Goal: Information Seeking & Learning: Learn about a topic

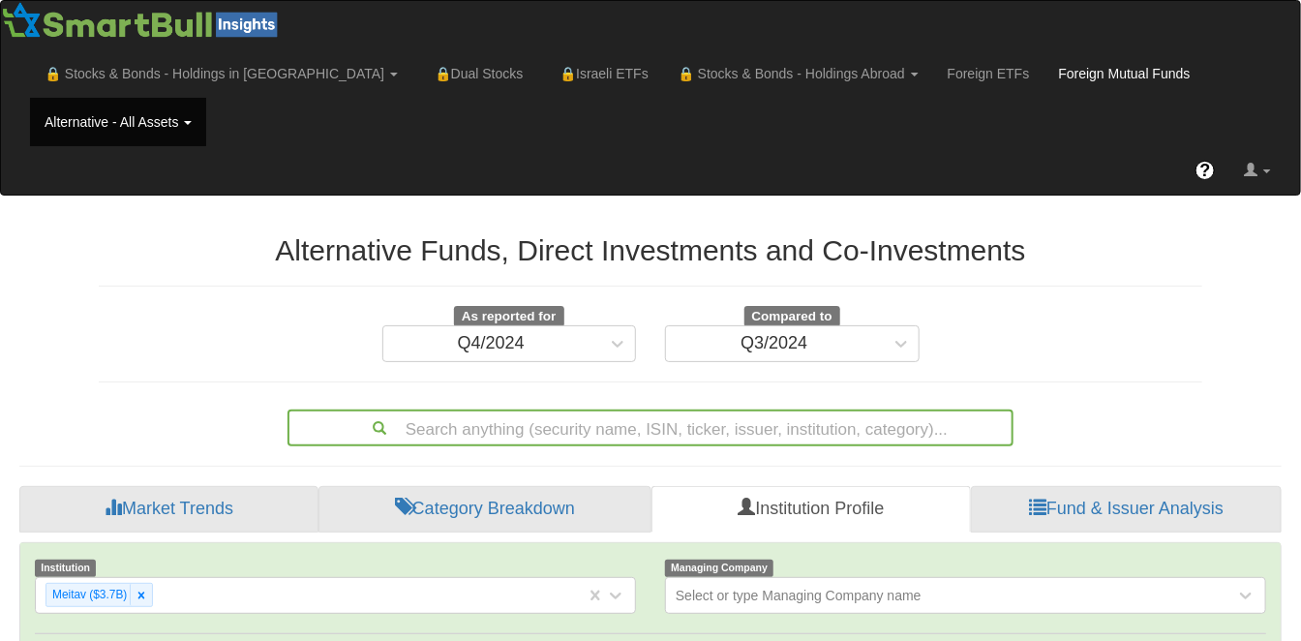
scroll to position [37, 1227]
click at [139, 589] on icon at bounding box center [142, 596] width 14 height 14
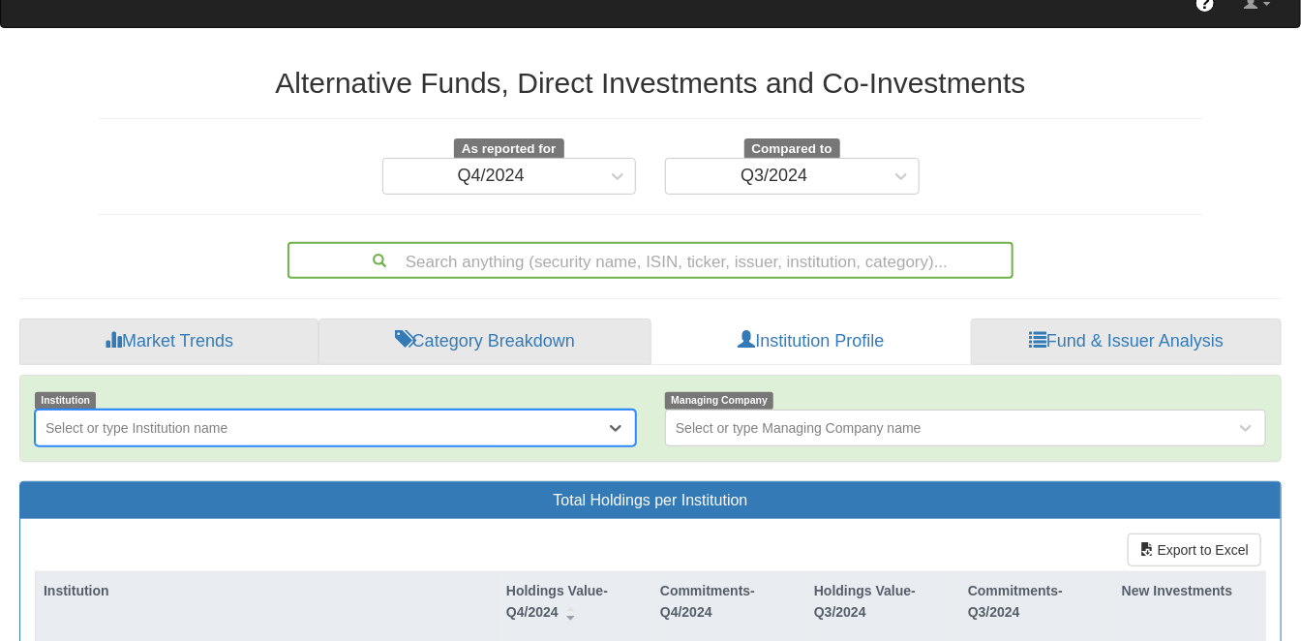
click at [139, 446] on div "option Meitav ($3.7B), deselected. 0 results available. Select is focused ,type…" at bounding box center [335, 427] width 601 height 37
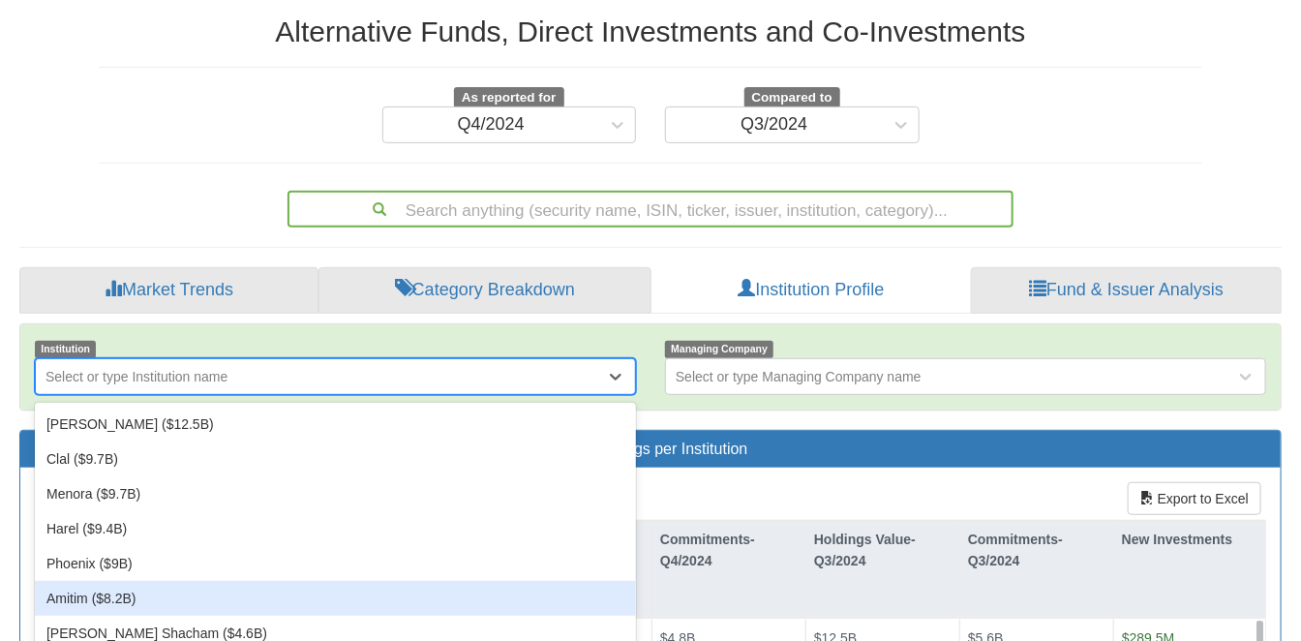
scroll to position [226, 0]
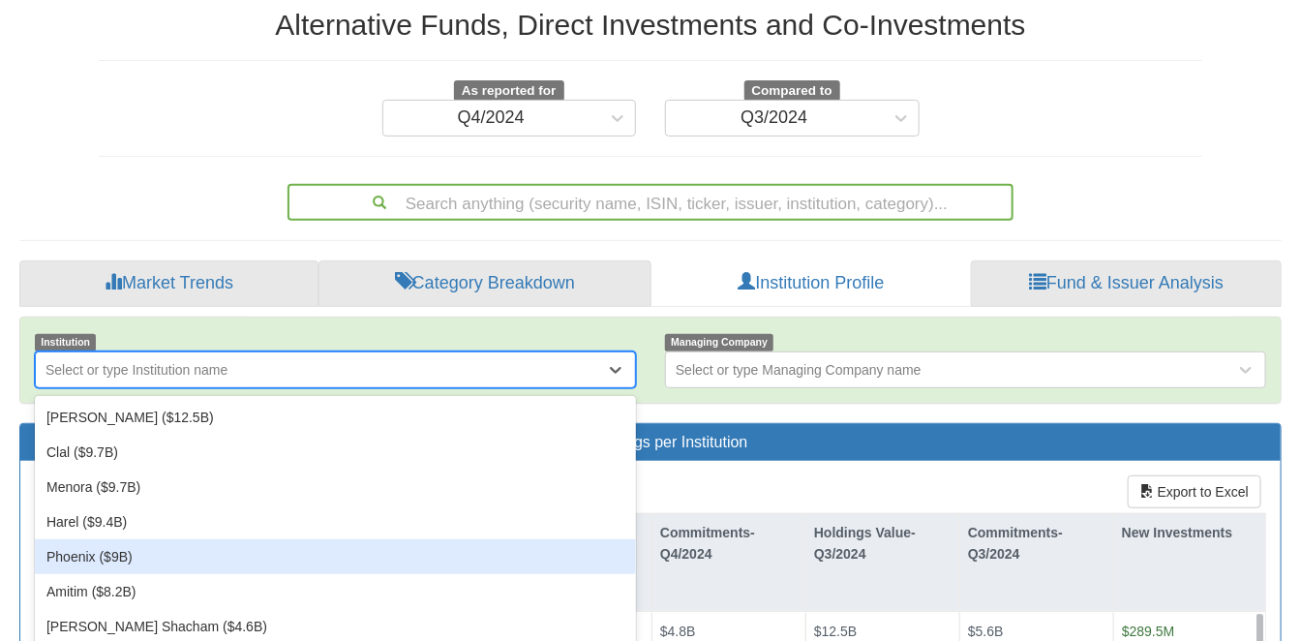
click at [119, 539] on div "Phoenix ($9B)" at bounding box center [335, 556] width 601 height 35
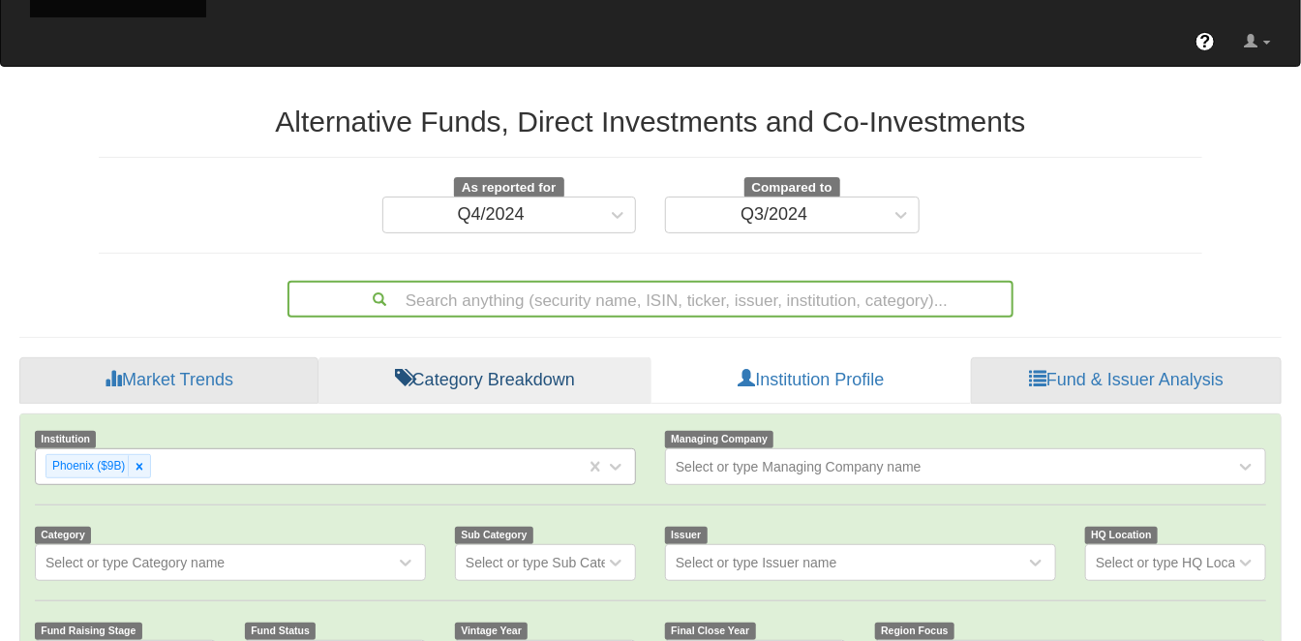
scroll to position [345, 0]
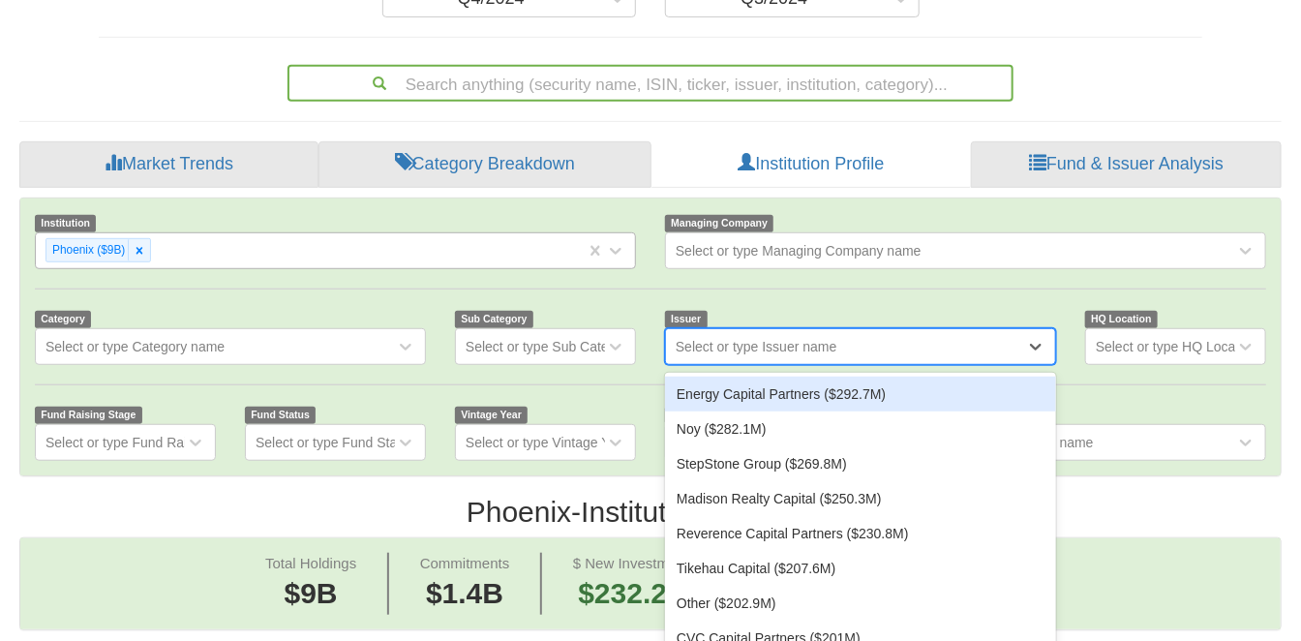
click at [768, 337] on div "Select or type Issuer name" at bounding box center [757, 346] width 162 height 19
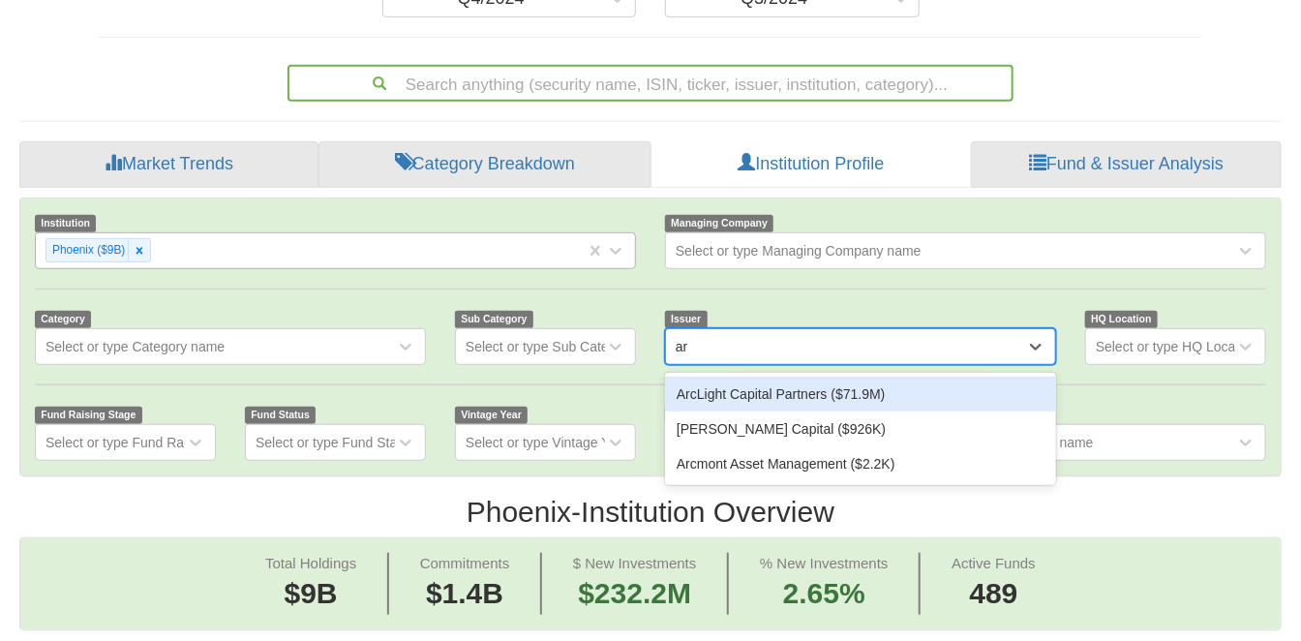
type input "a"
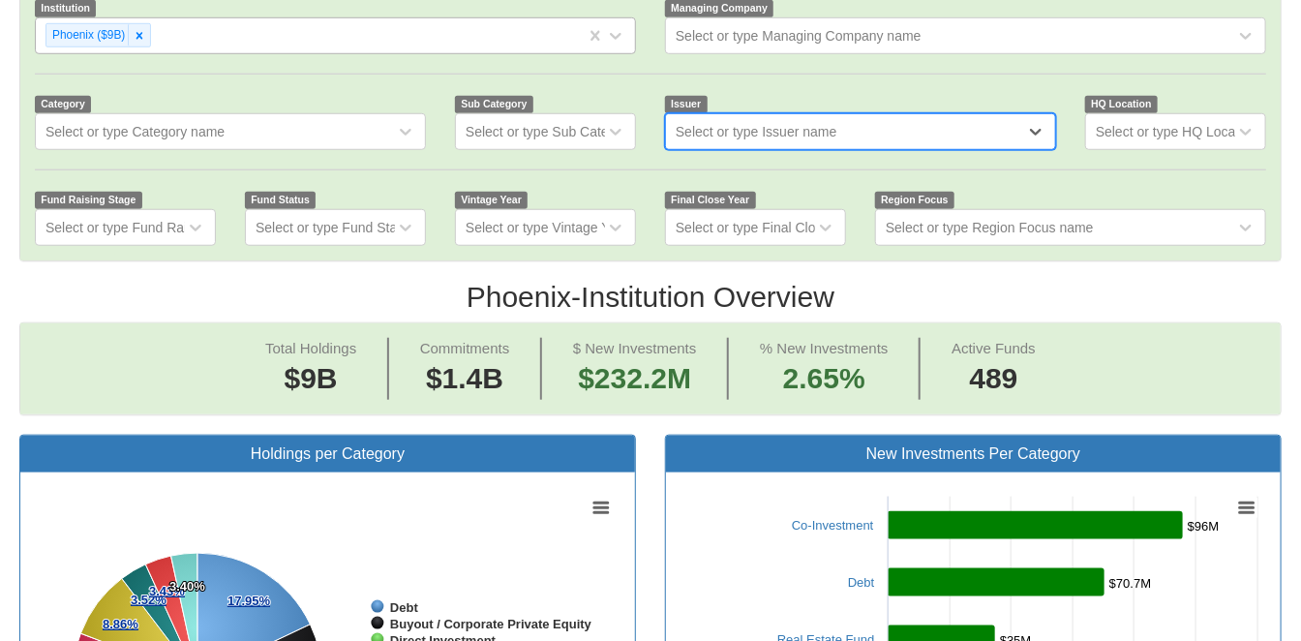
scroll to position [667, 0]
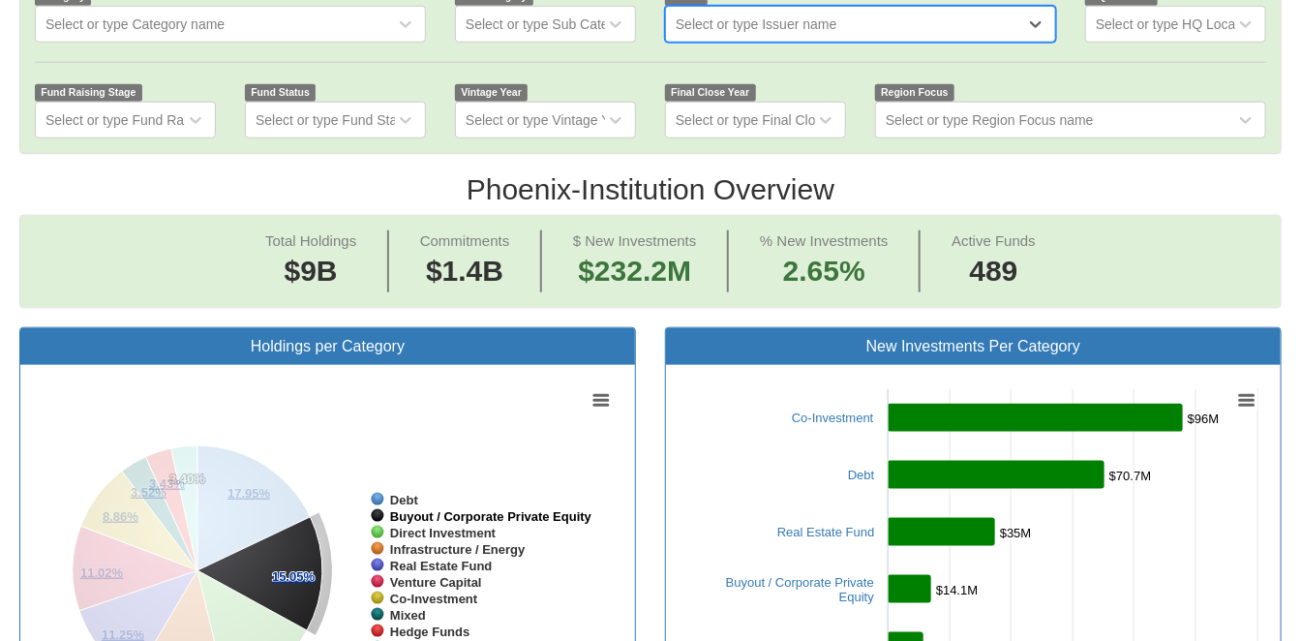
click at [587, 509] on tspan "Buyout / Corporate Private Equity" at bounding box center [491, 516] width 202 height 15
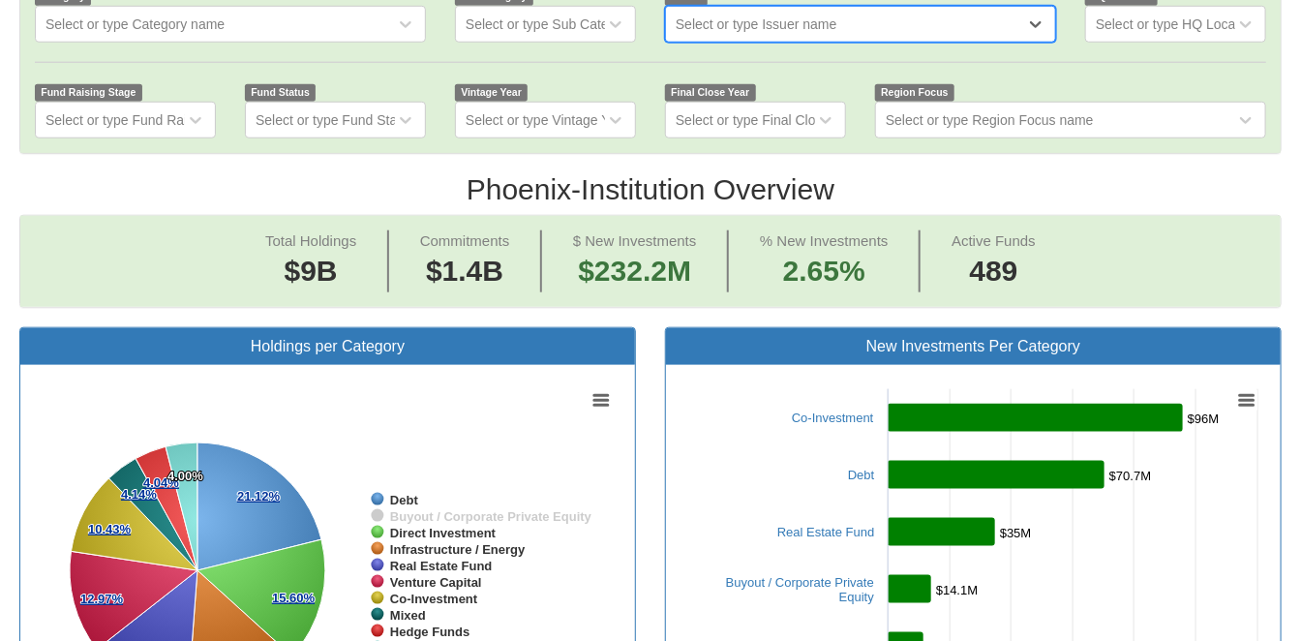
click at [587, 509] on tspan "Buyout / Corporate Private Equity" at bounding box center [491, 516] width 202 height 15
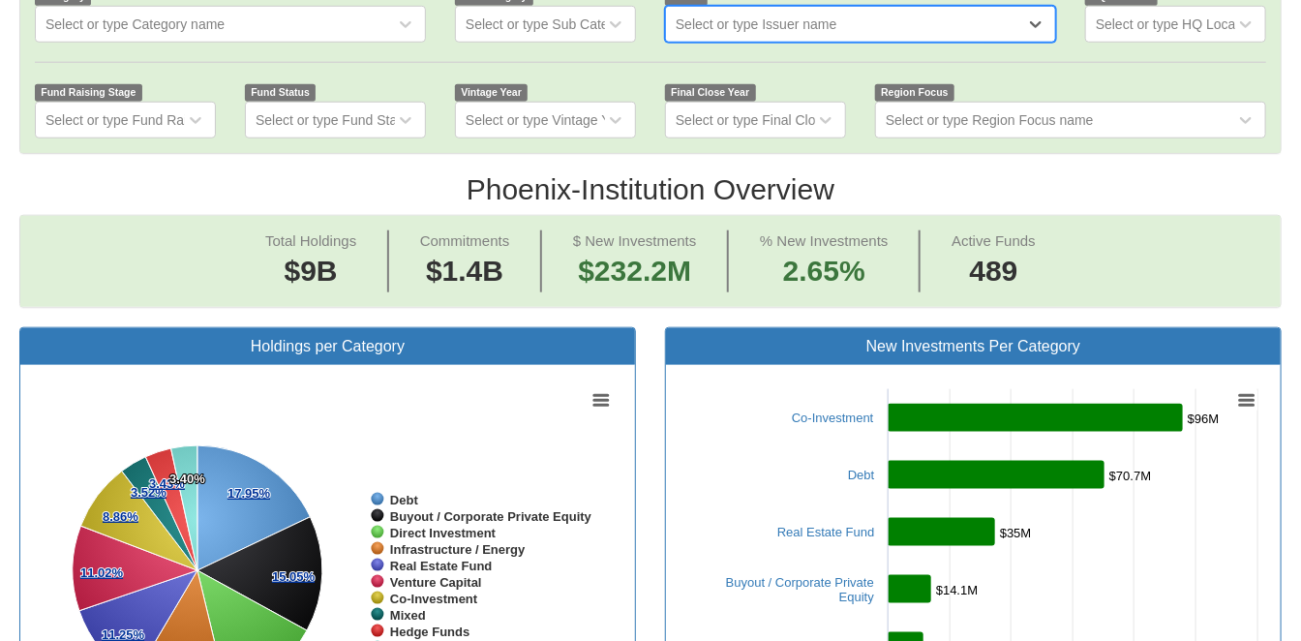
scroll to position [345, 0]
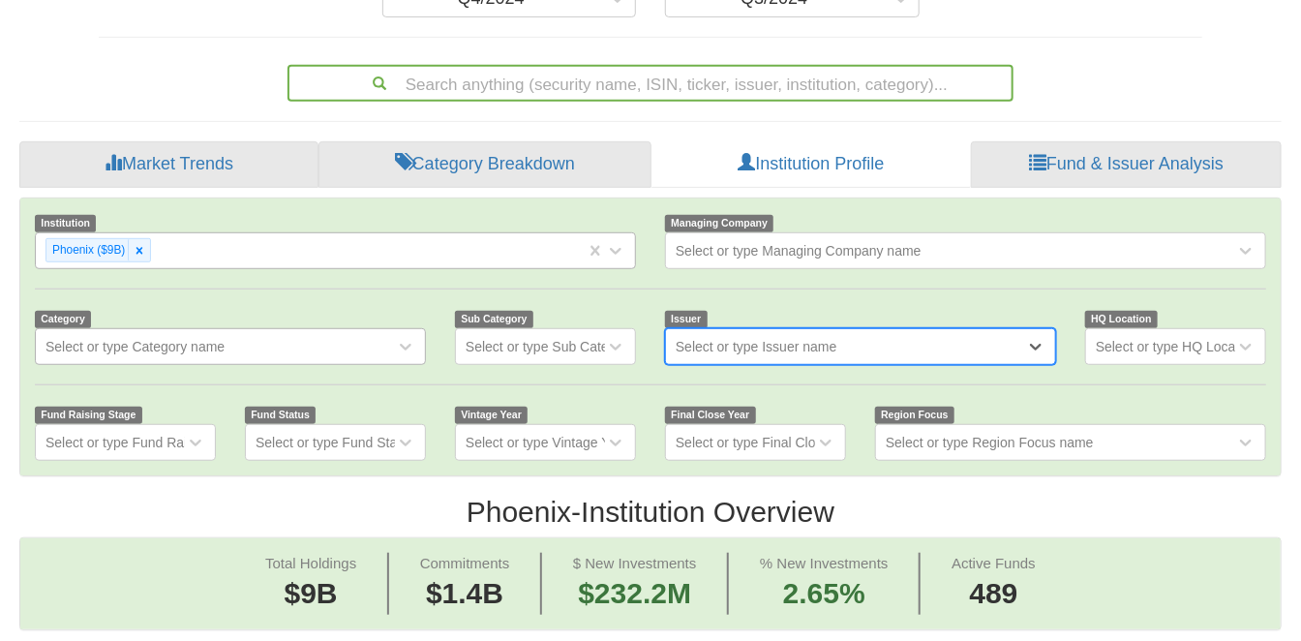
click at [170, 337] on div "Select or type Category name" at bounding box center [134, 346] width 179 height 19
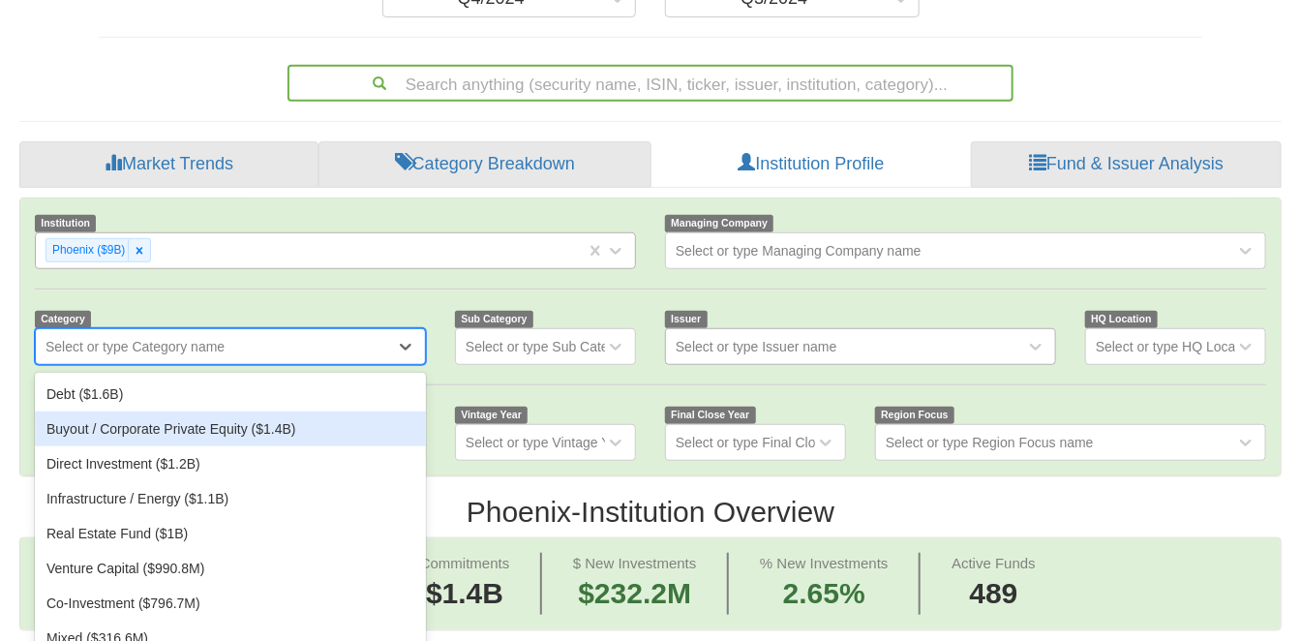
click at [167, 411] on div "Buyout / Corporate Private Equity ($1.4B)" at bounding box center [230, 428] width 391 height 35
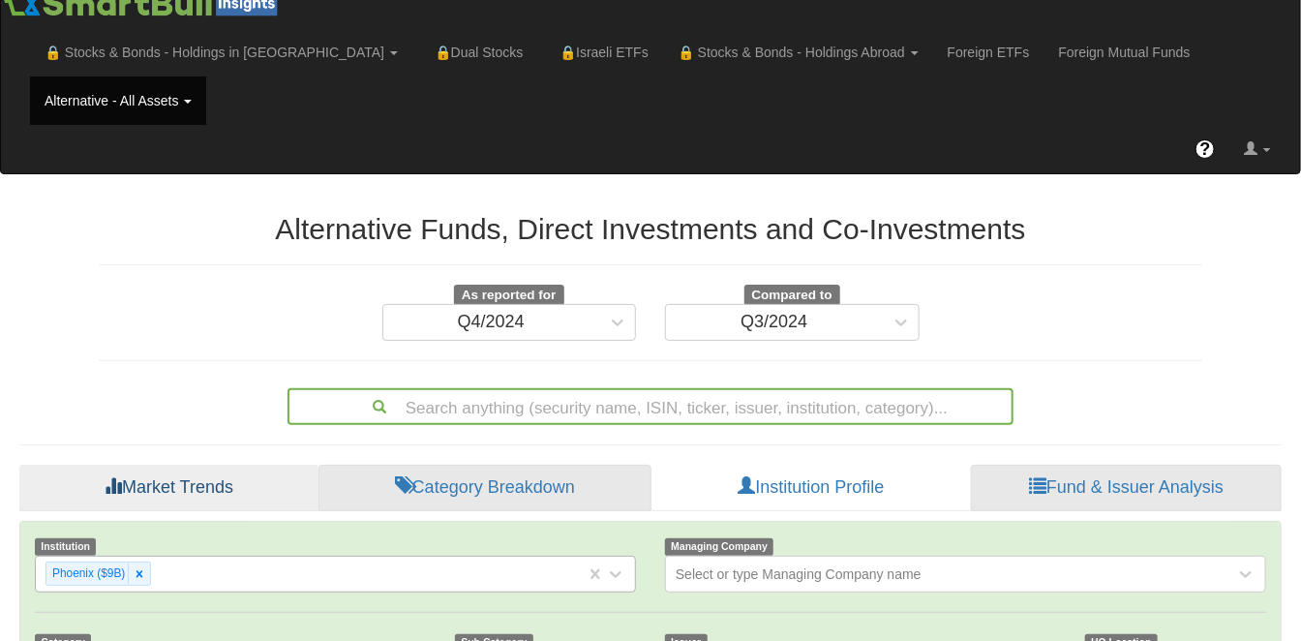
scroll to position [37, 1227]
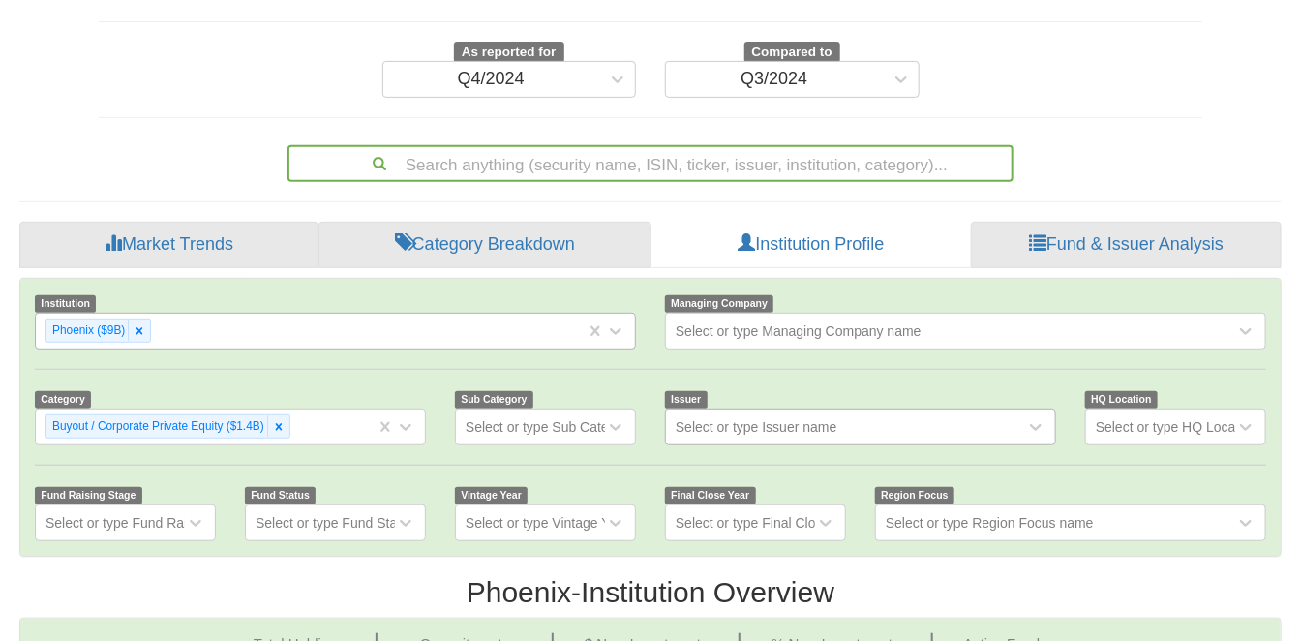
click at [317, 409] on div "Buyout / Corporate Private Equity ($1.4B)" at bounding box center [230, 427] width 391 height 37
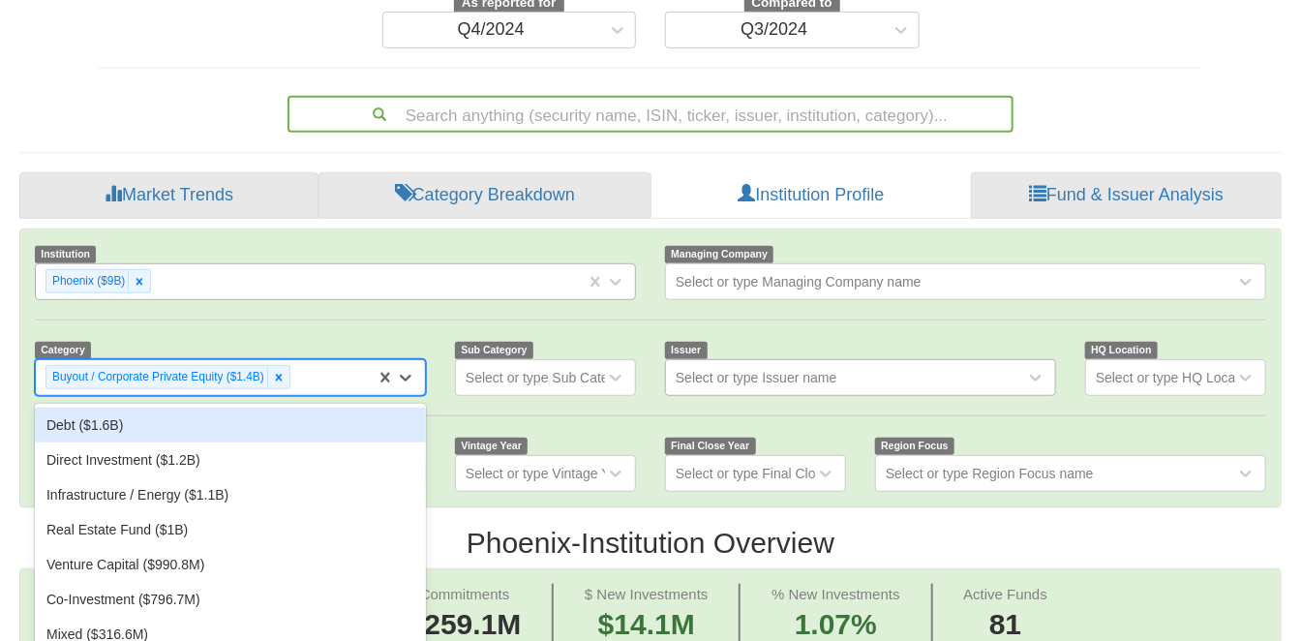
scroll to position [320, 0]
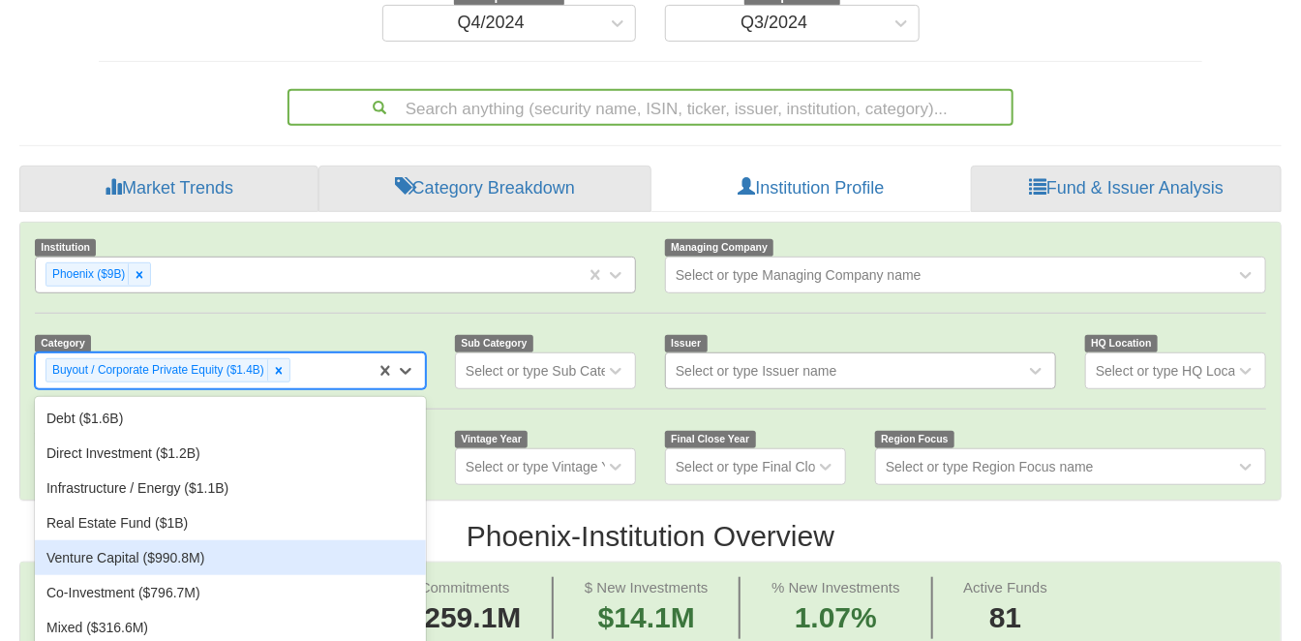
click at [282, 540] on div "Venture Capital ($990.8M)" at bounding box center [230, 557] width 391 height 35
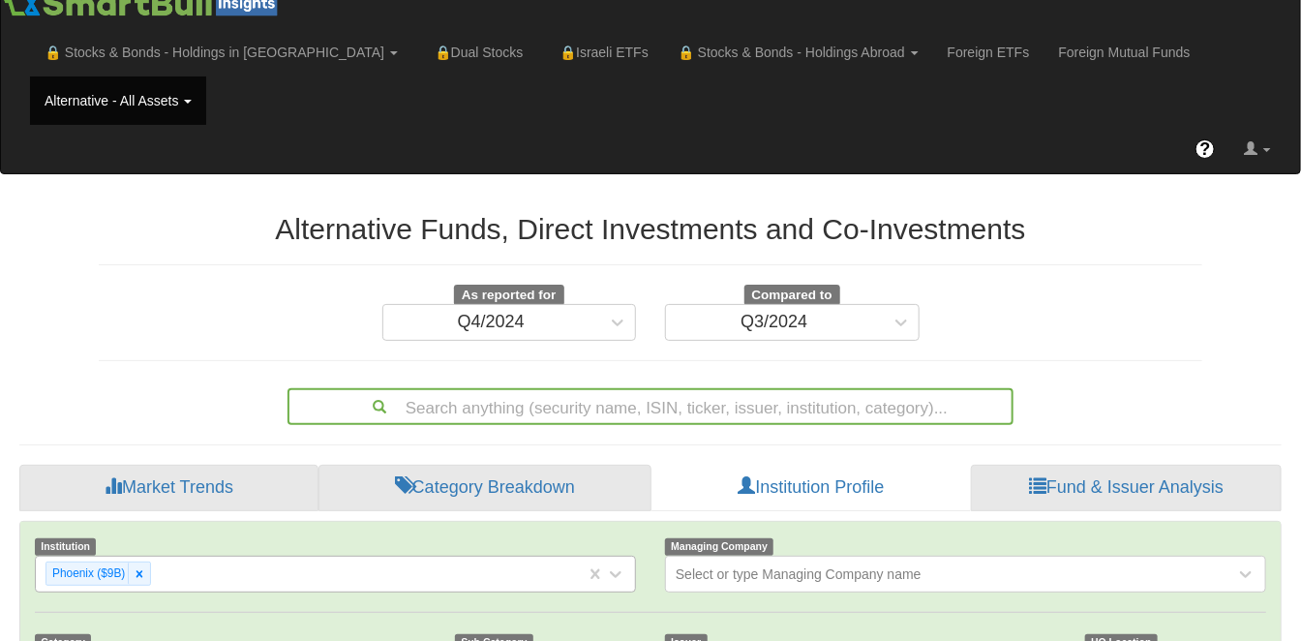
scroll to position [237, 0]
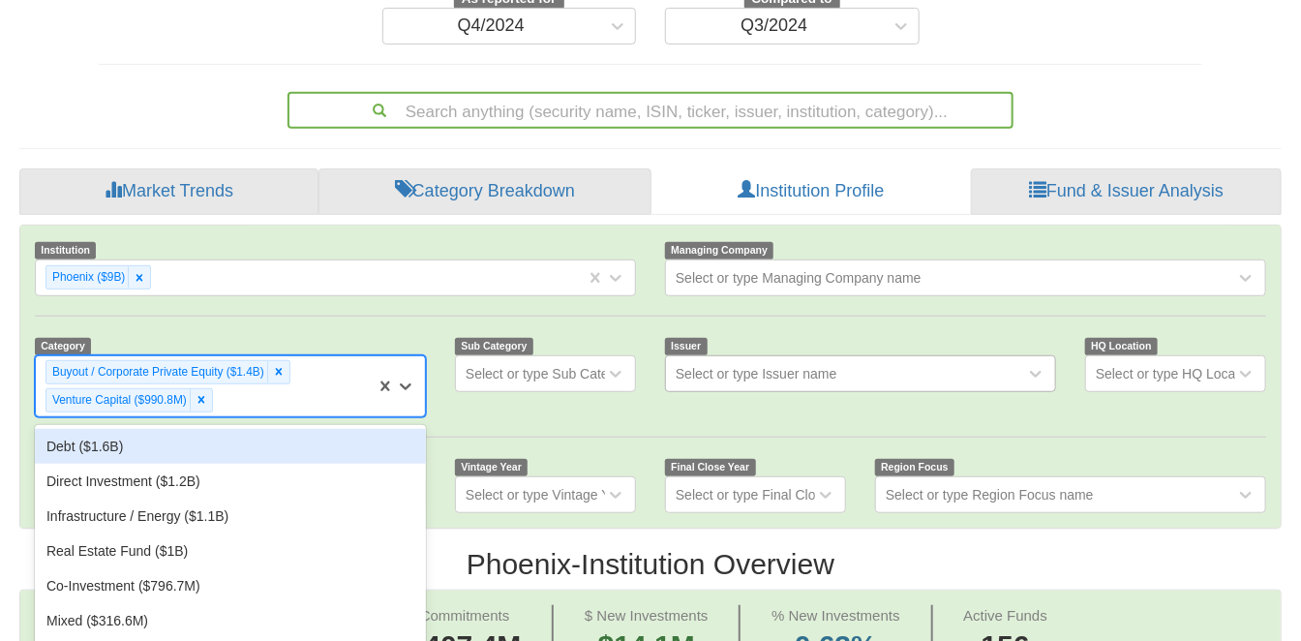
click at [281, 417] on div "option Venture Capital ($990.8M), selected. option Debt ($1.6B) focused, 1 of 1…" at bounding box center [230, 386] width 391 height 62
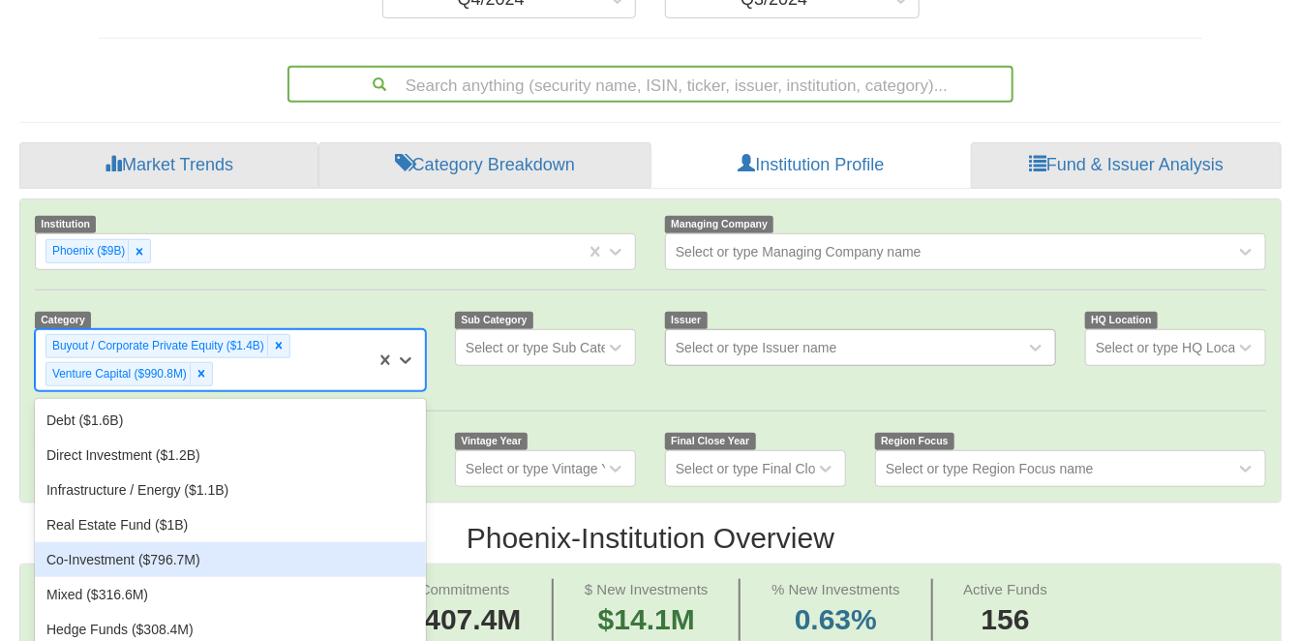
click at [245, 542] on div "Co-Investment ($796.7M)" at bounding box center [230, 559] width 391 height 35
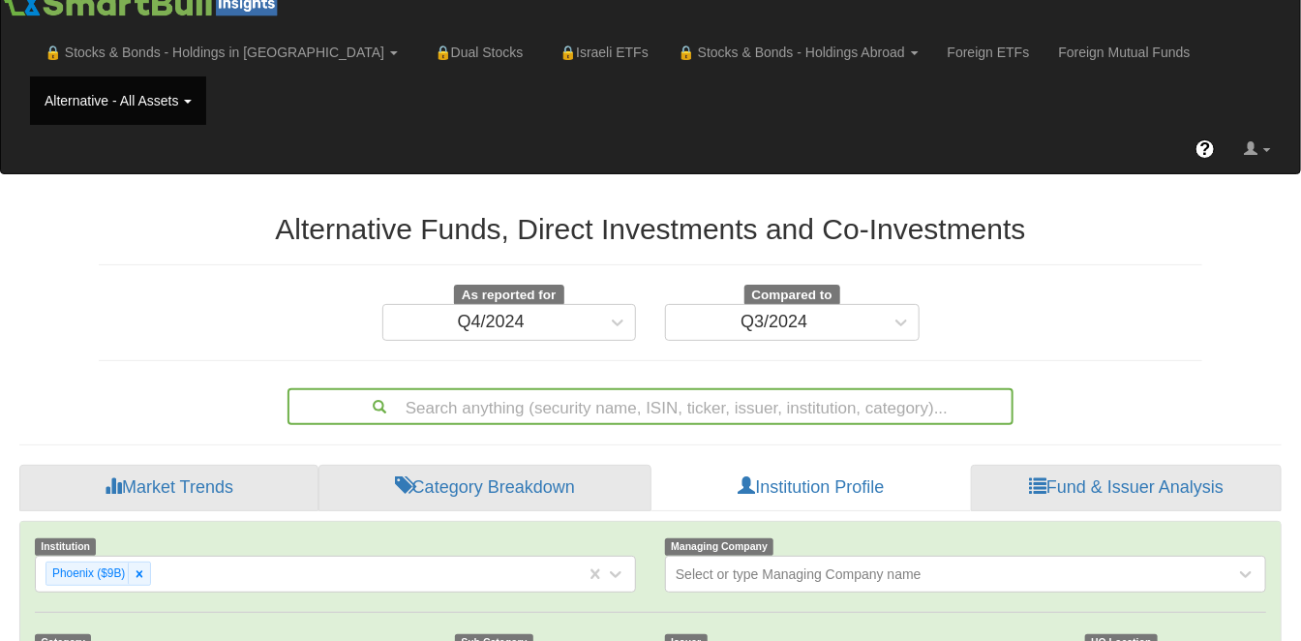
scroll to position [37, 1227]
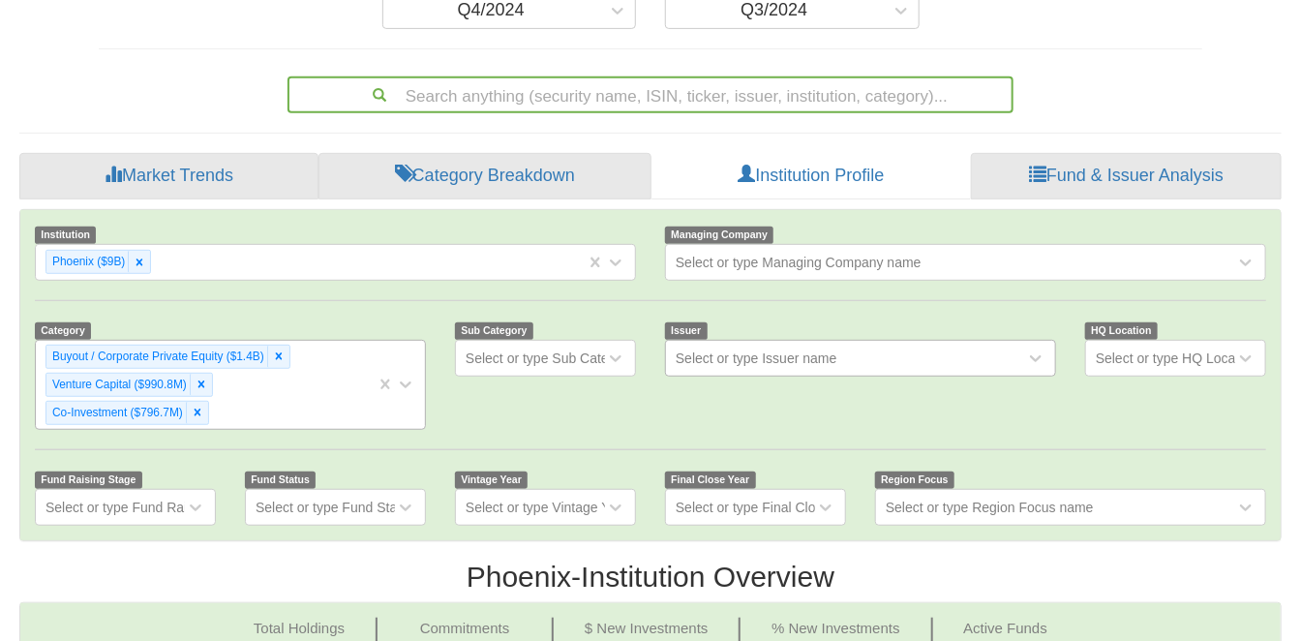
click at [307, 430] on div "Buyout / Corporate Private Equity ($1.4B) Venture Capital ($990.8M) Co-Investme…" at bounding box center [230, 385] width 391 height 90
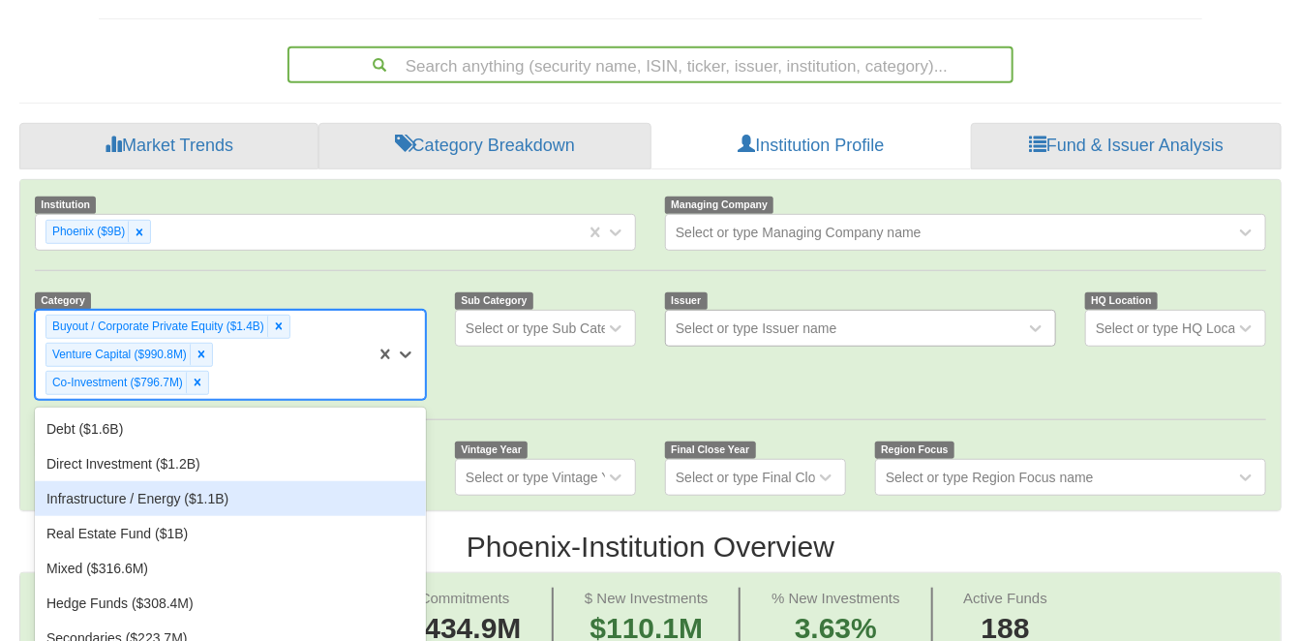
scroll to position [367, 0]
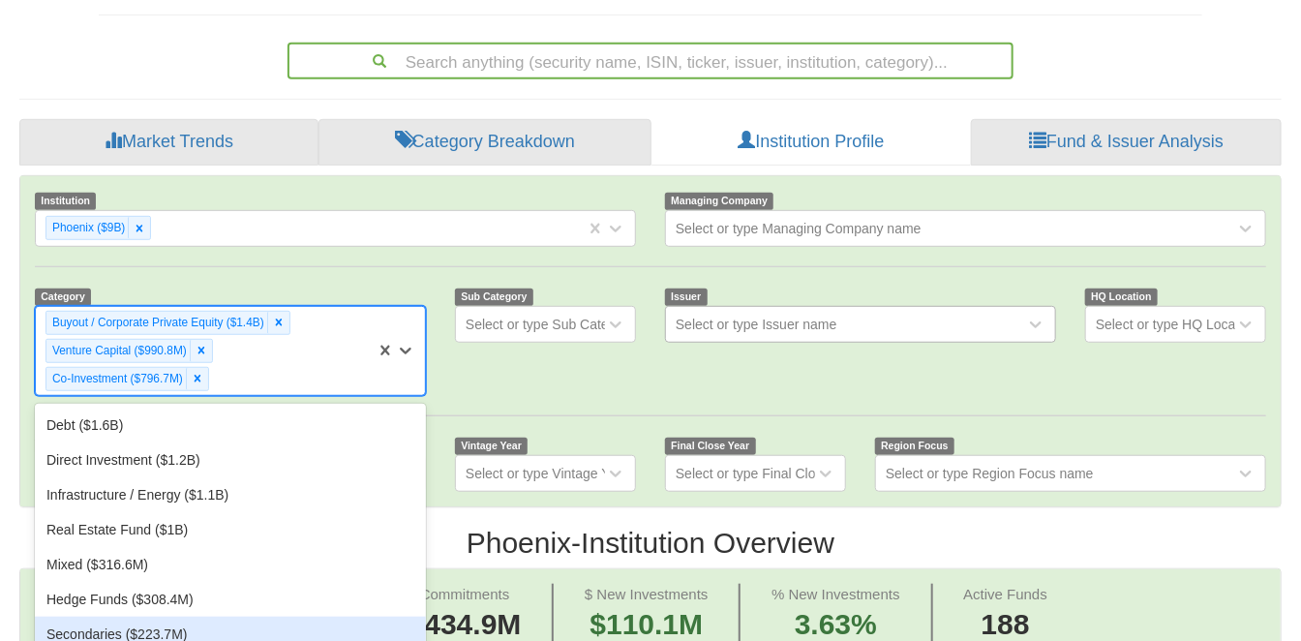
click at [230, 617] on div "Secondaries ($223.7M)" at bounding box center [230, 634] width 391 height 35
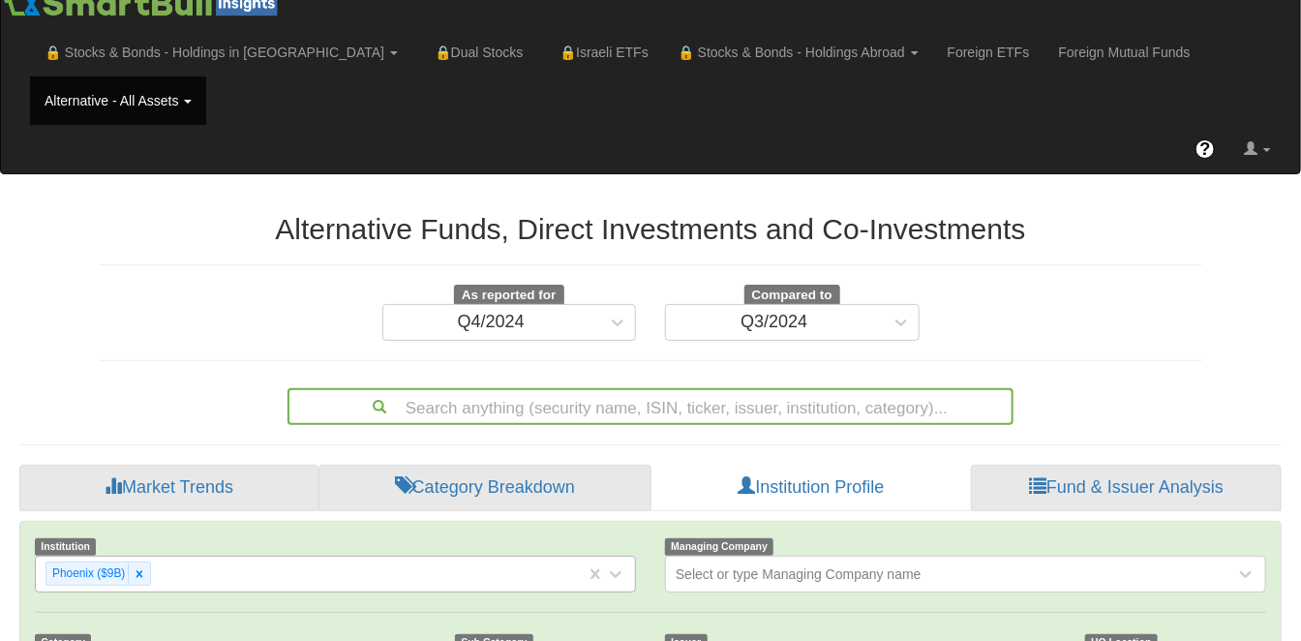
scroll to position [37, 1227]
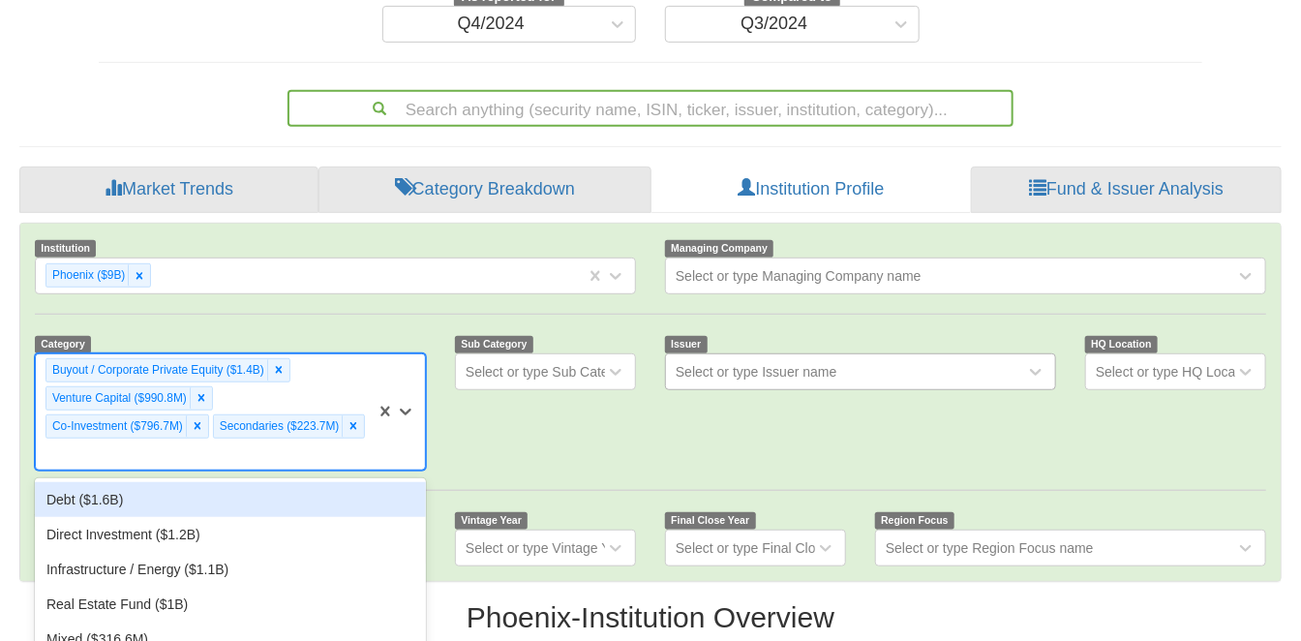
click at [315, 433] on div "option Secondaries ($223.7M), selected. option Debt ($1.6B) focused, 1 of 11. 7…" at bounding box center [230, 411] width 391 height 117
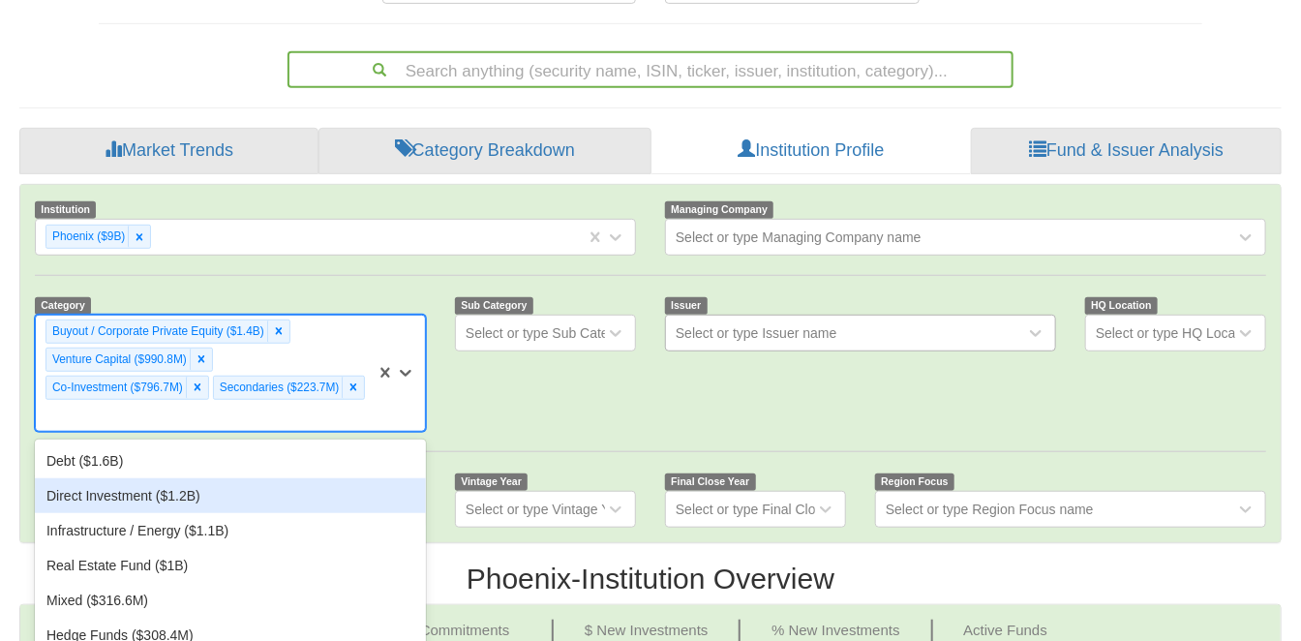
scroll to position [359, 0]
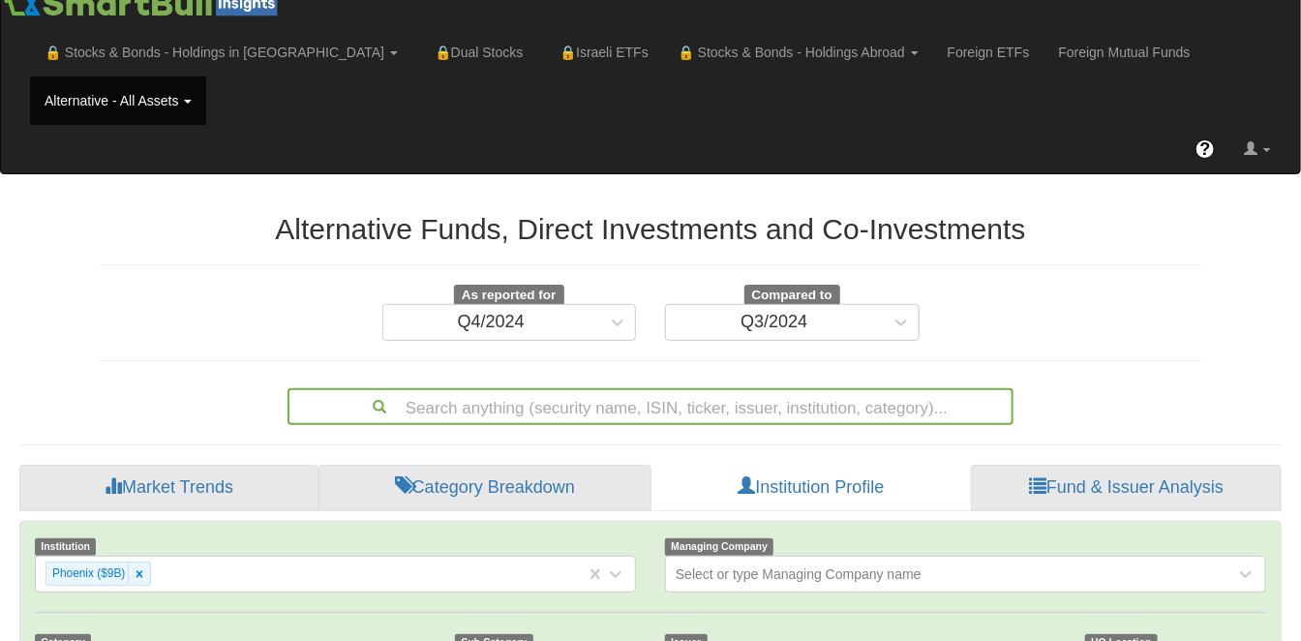
scroll to position [37, 1227]
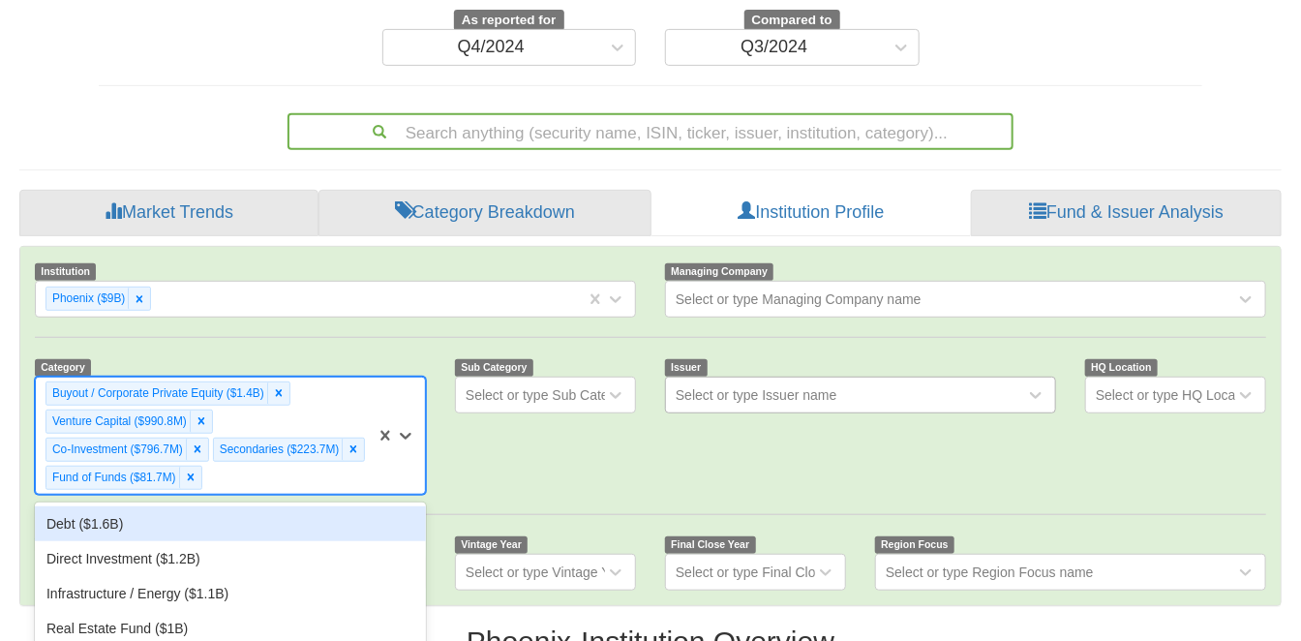
click at [302, 484] on div "option Fund of Funds ($81.7M), selected. option Debt ($1.6B) focused, 1 of 11. …" at bounding box center [230, 436] width 391 height 118
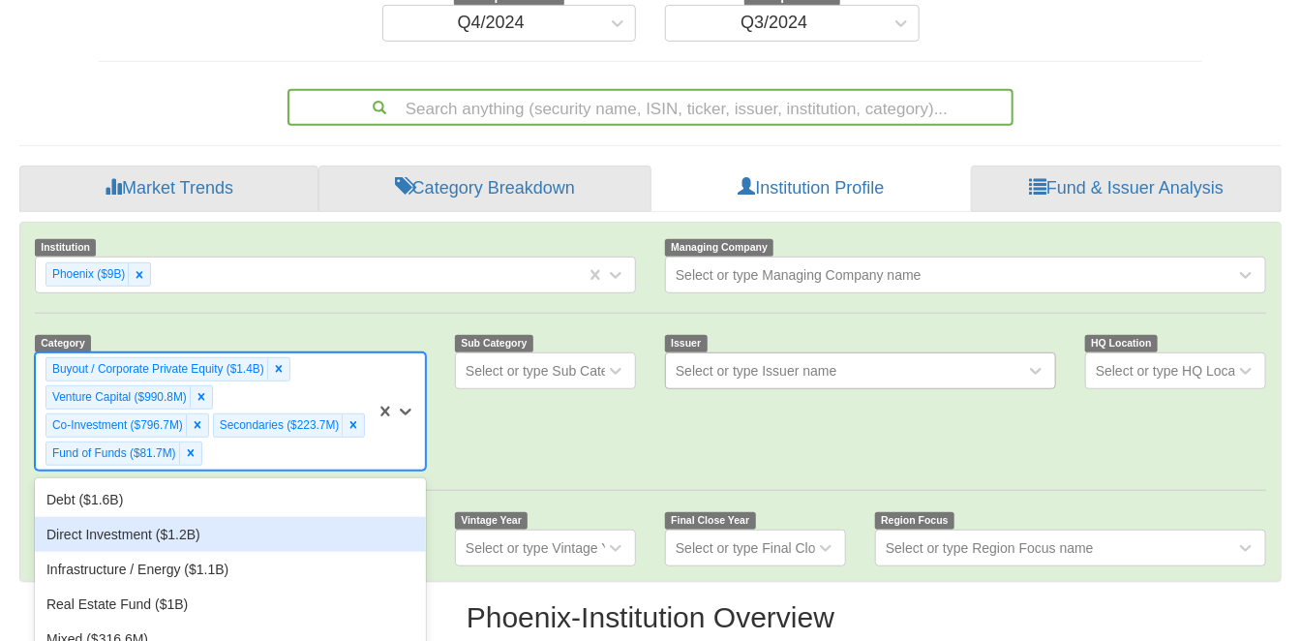
scroll to position [324, 0]
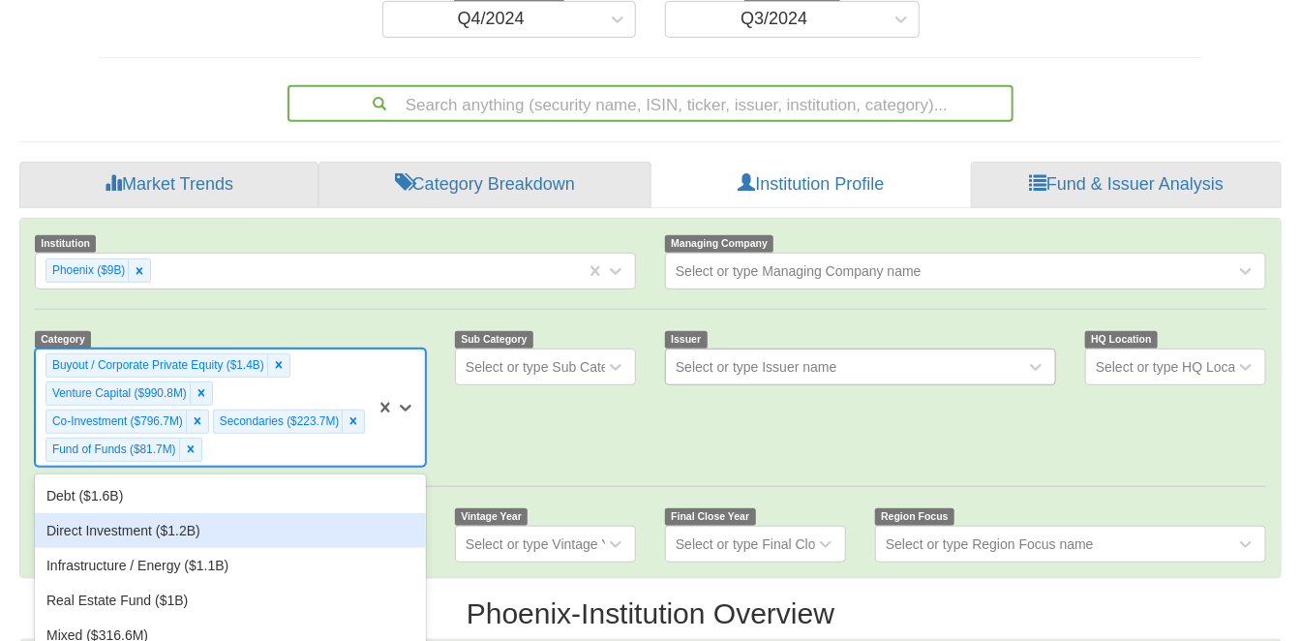
click at [305, 513] on div "Direct Investment ($1.2B)" at bounding box center [230, 530] width 391 height 35
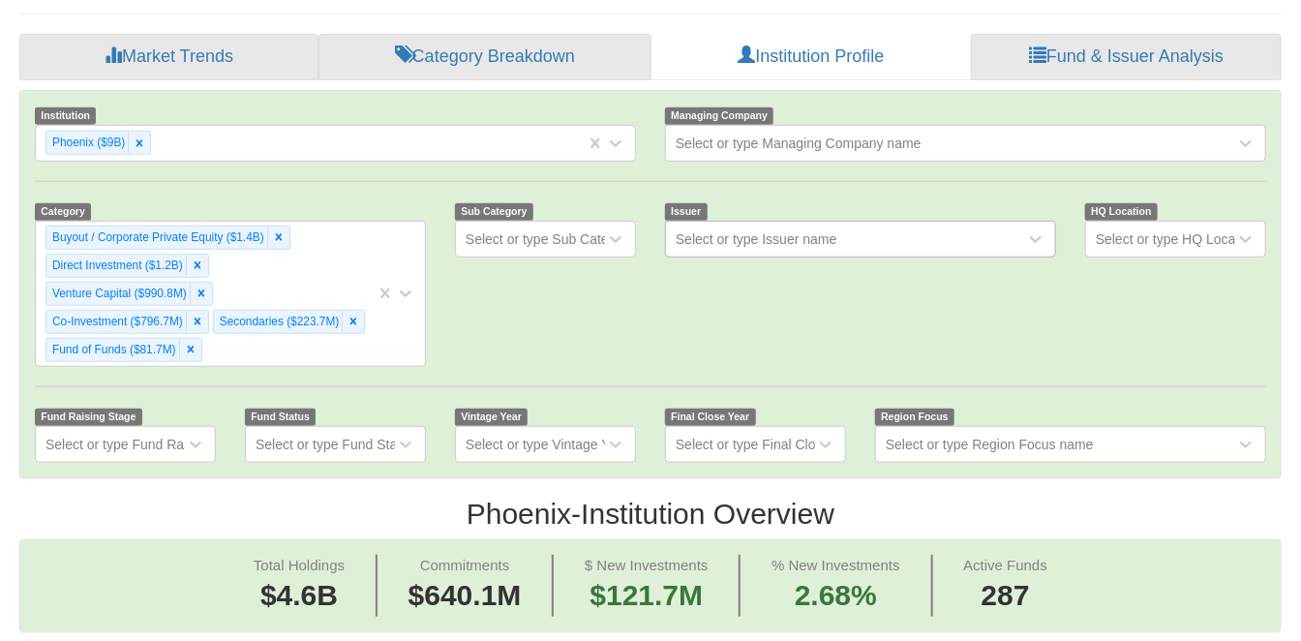
scroll to position [37, 1227]
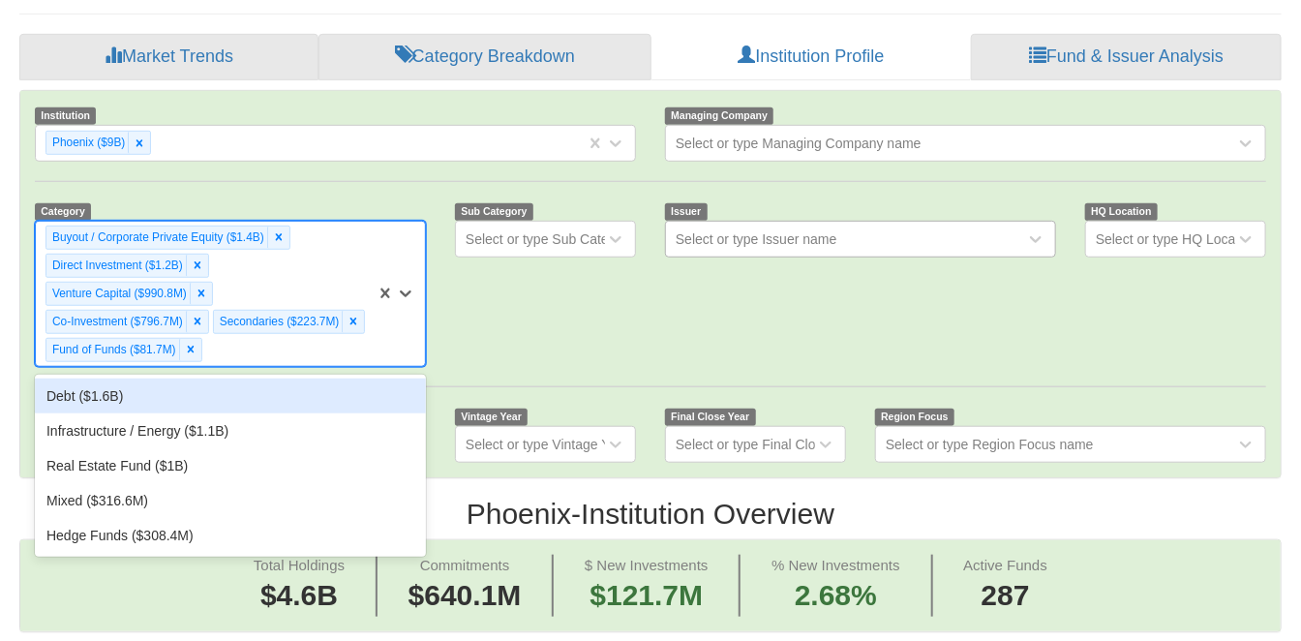
click at [284, 222] on div "Buyout / Corporate Private Equity ($1.4B) Direct Investment ($1.2B) Venture Cap…" at bounding box center [206, 294] width 340 height 144
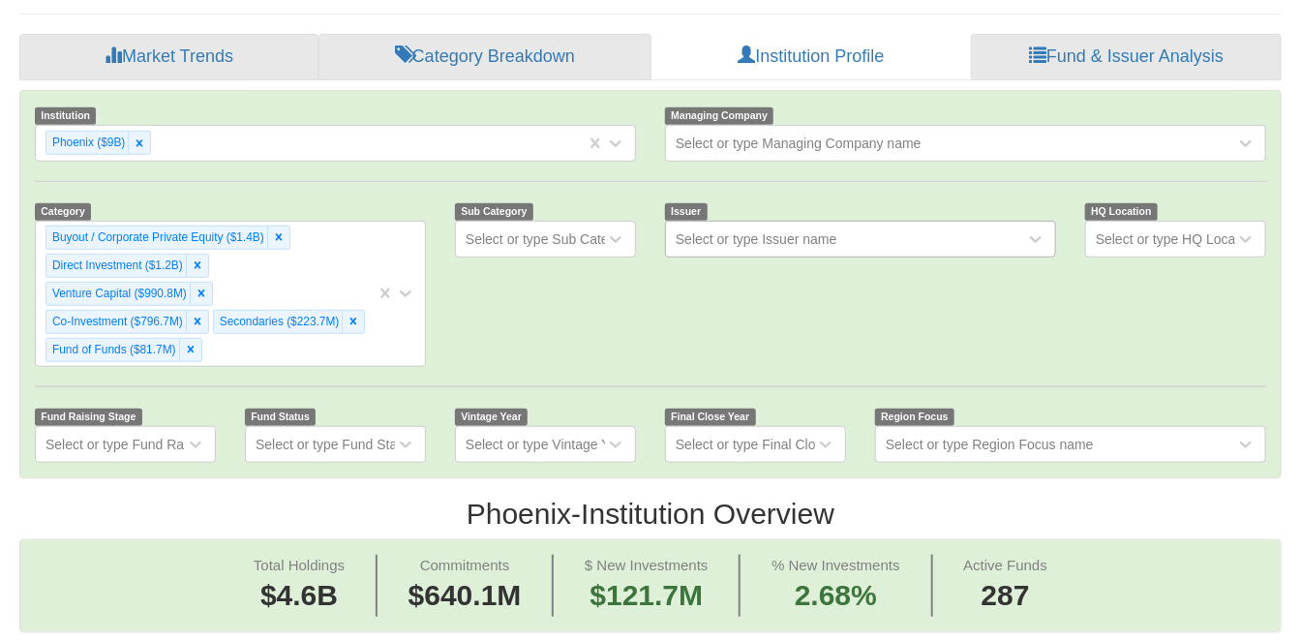
click at [514, 296] on div "Category Buyout / Corporate Private Equity ($1.4B) Direct Investment ($1.2B) Ve…" at bounding box center [650, 331] width 1260 height 261
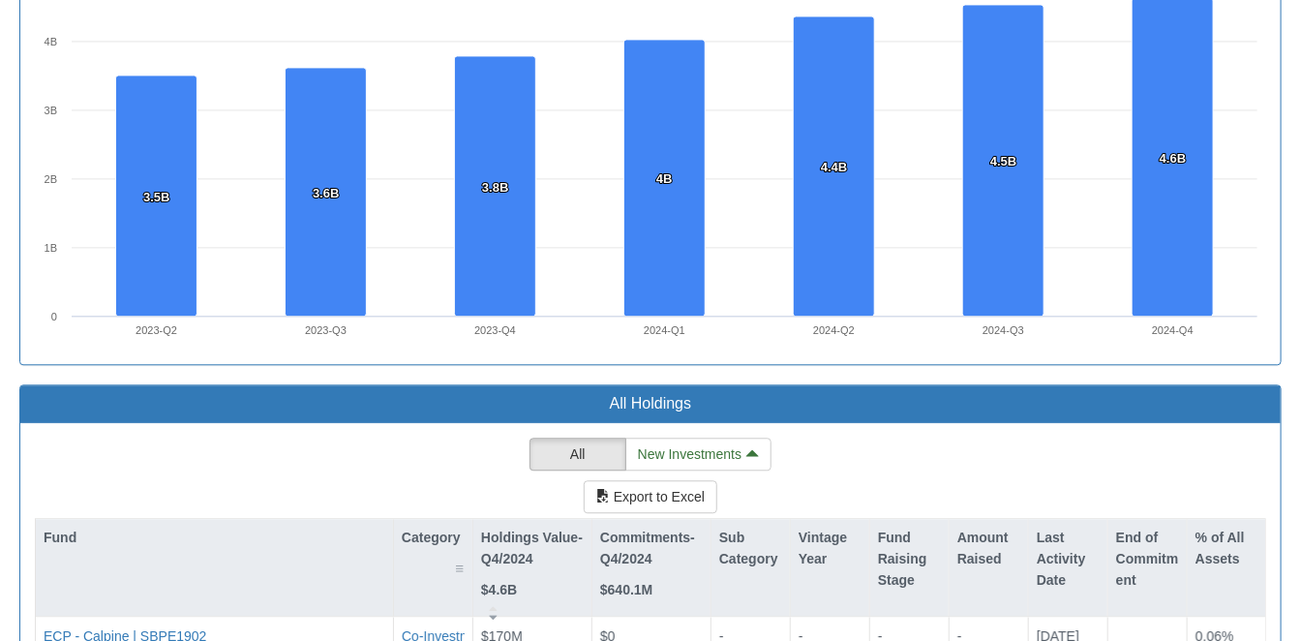
scroll to position [1884, 0]
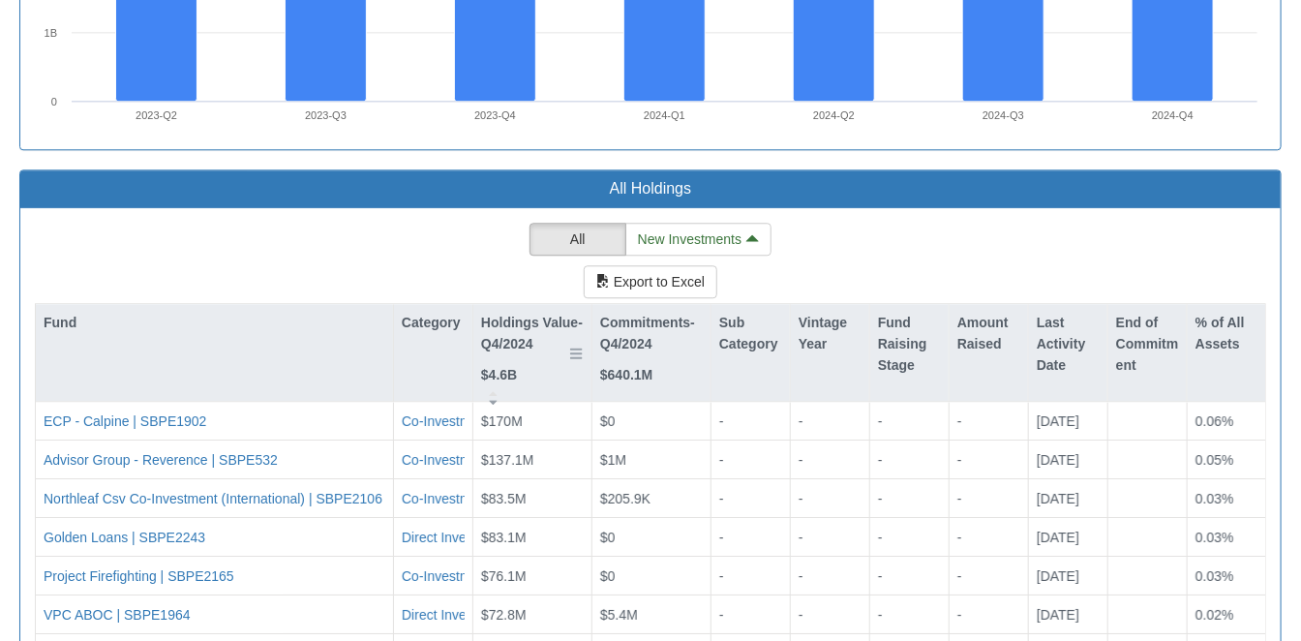
click at [537, 312] on div "Holdings Value-Q4/2024 $4.6B" at bounding box center [532, 349] width 103 height 75
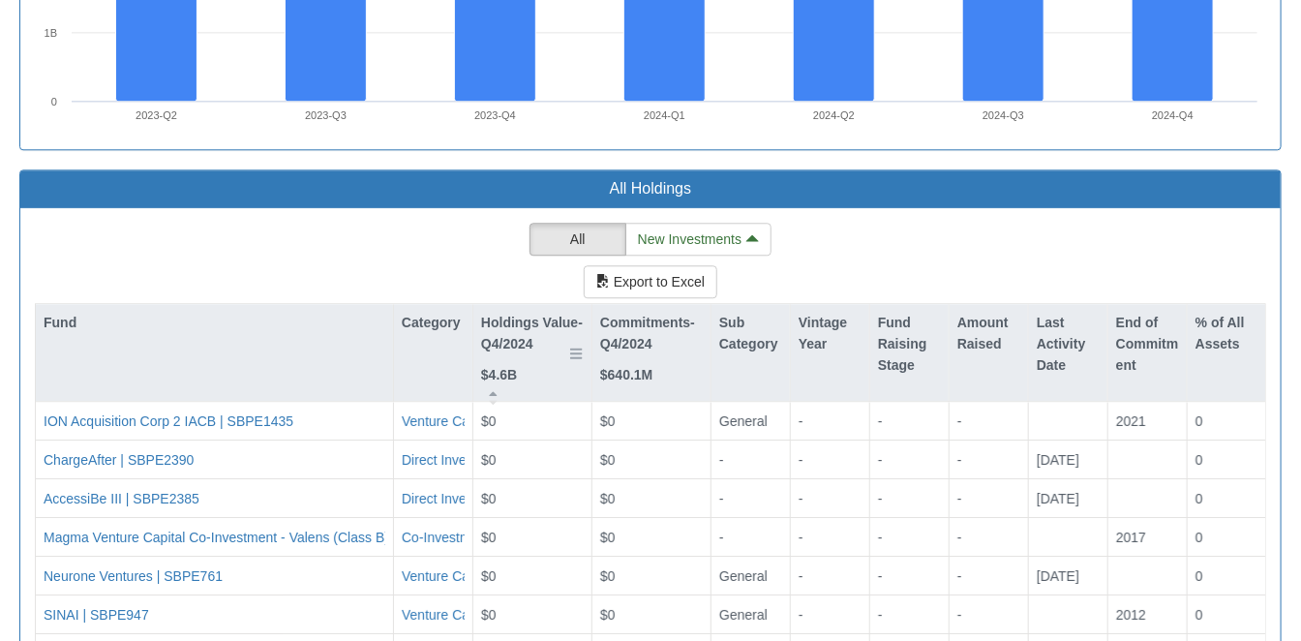
click at [537, 312] on div "Holdings Value-Q4/2024 $4.6B" at bounding box center [532, 349] width 103 height 75
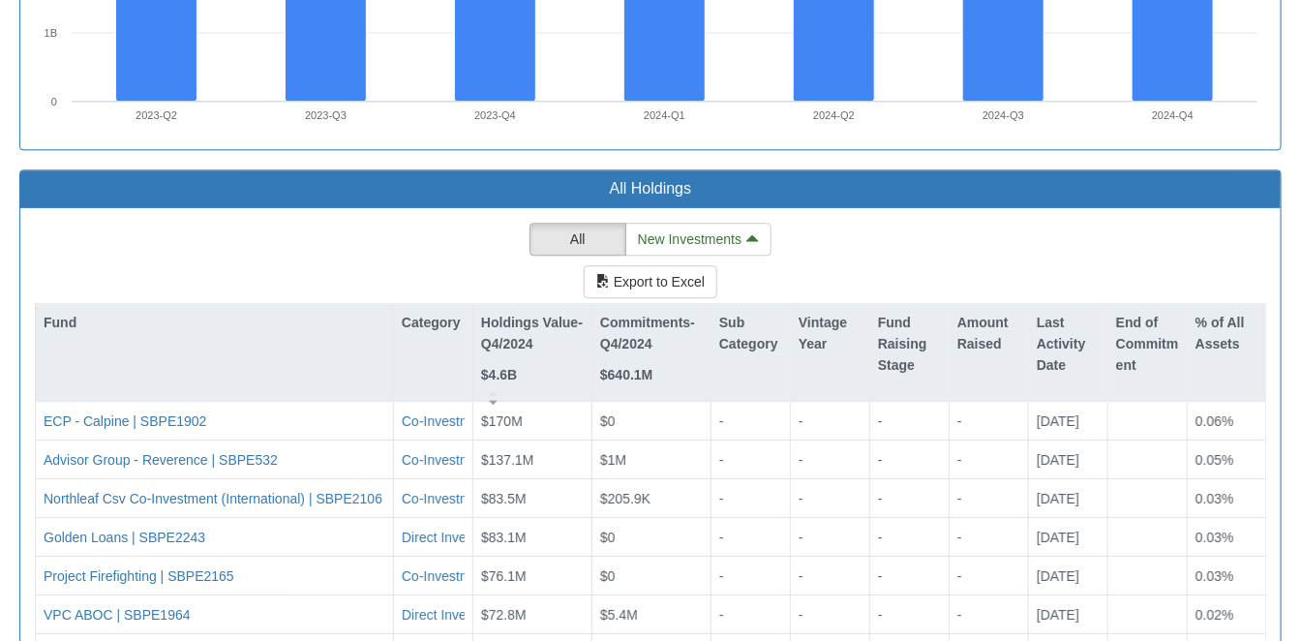
scroll to position [1991, 0]
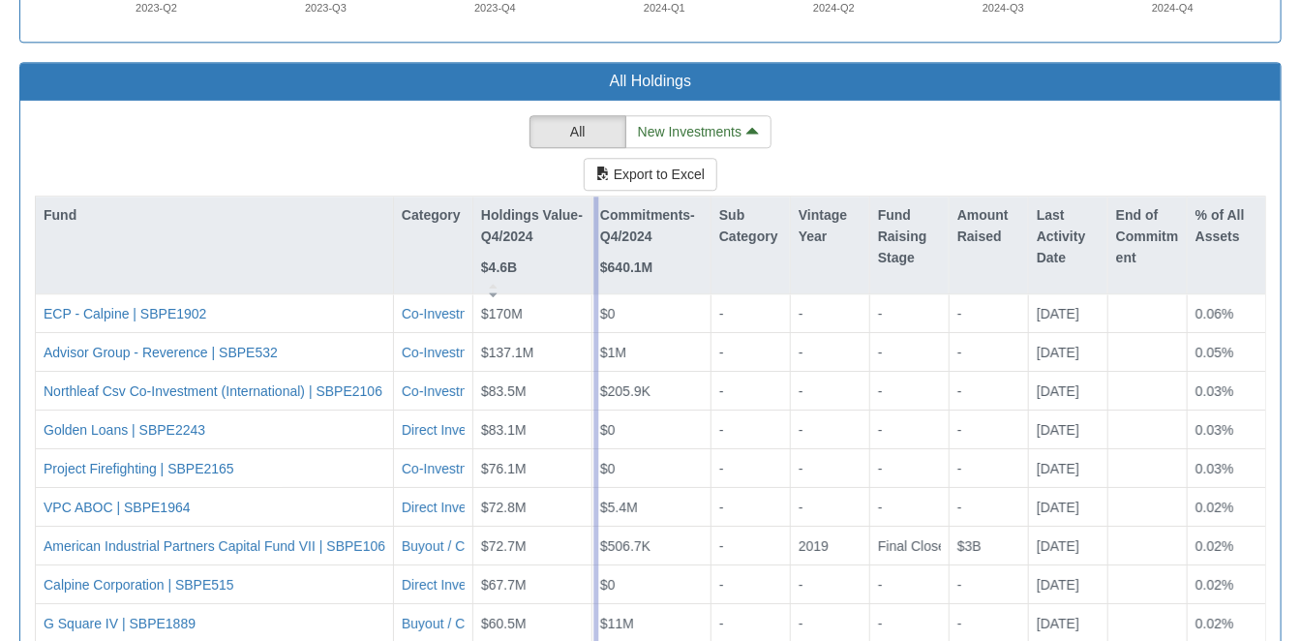
drag, startPoint x: 472, startPoint y: 208, endPoint x: 600, endPoint y: 212, distance: 127.8
click at [600, 212] on div "Fund Category Holdings Value-Q4/2024 $4.6B Commitments-Q4/2024 $640.1M Sub Cate…" at bounding box center [650, 539] width 1231 height 687
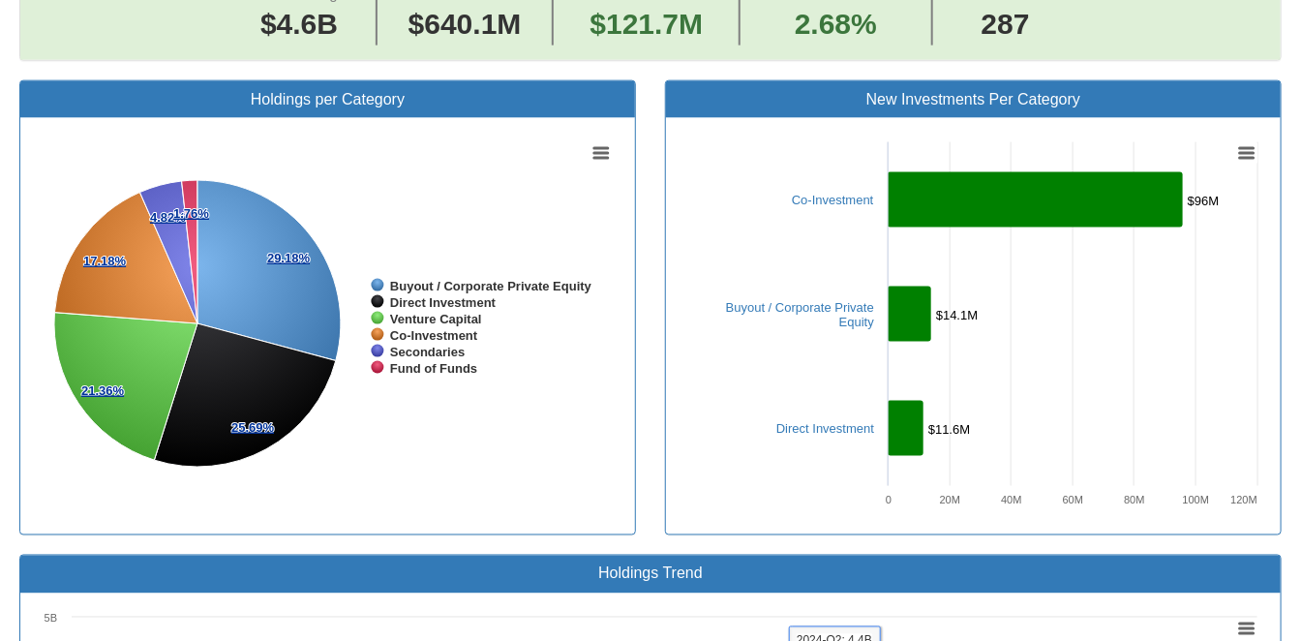
scroll to position [379, 0]
